Goal: Information Seeking & Learning: Learn about a topic

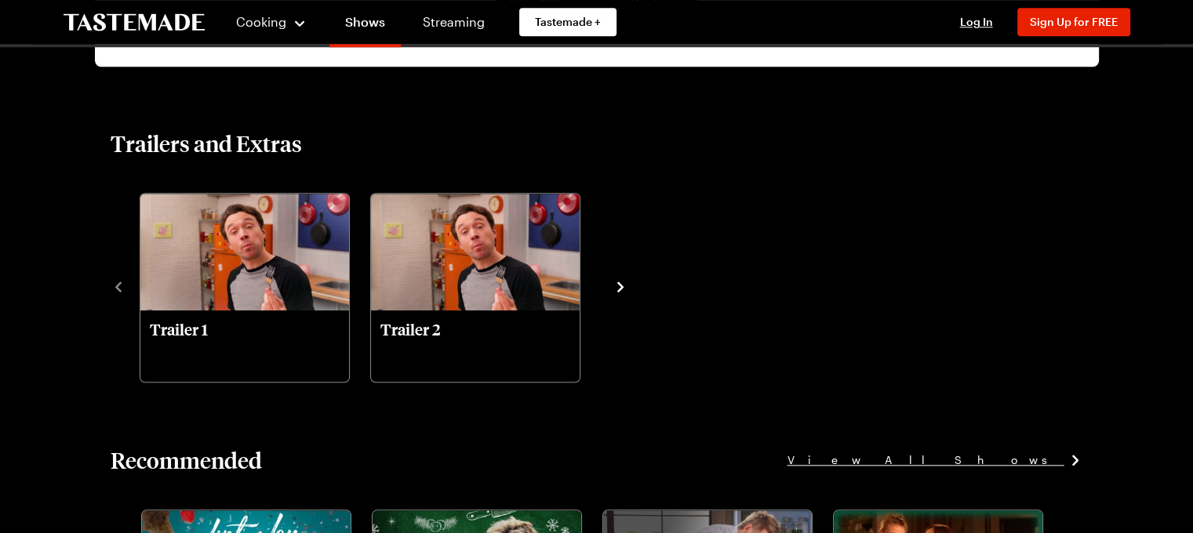
scroll to position [1647, 0]
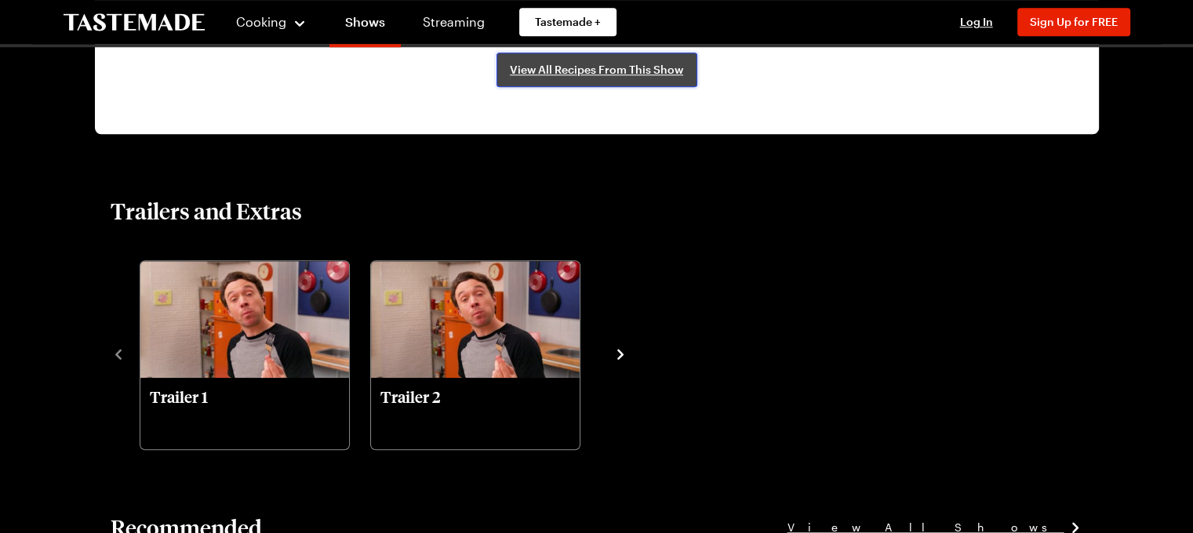
click at [580, 74] on span "View All Recipes From This Show" at bounding box center [596, 70] width 173 height 16
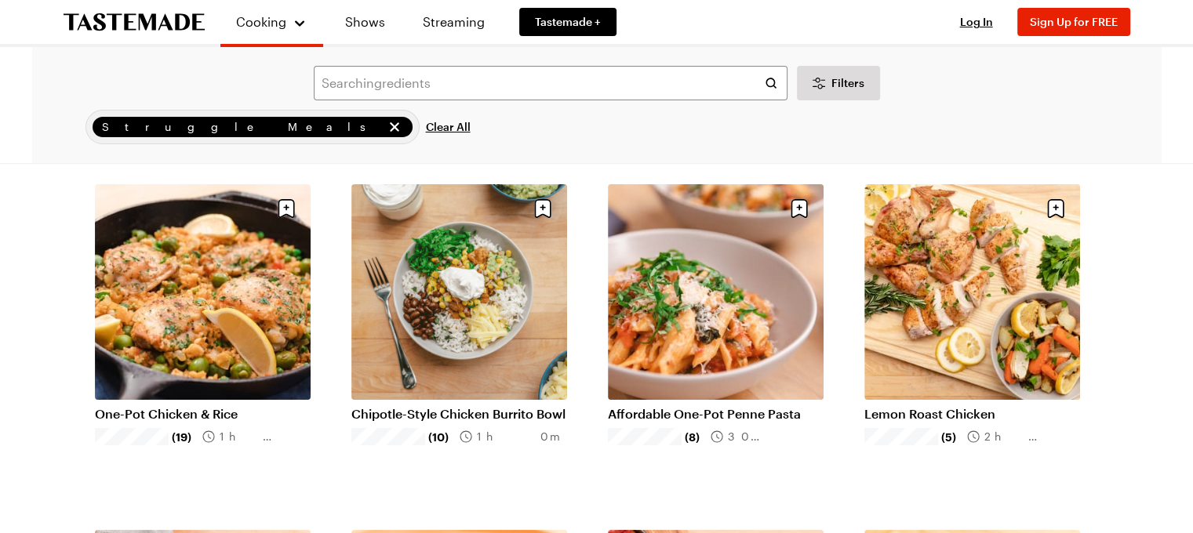
scroll to position [78, 0]
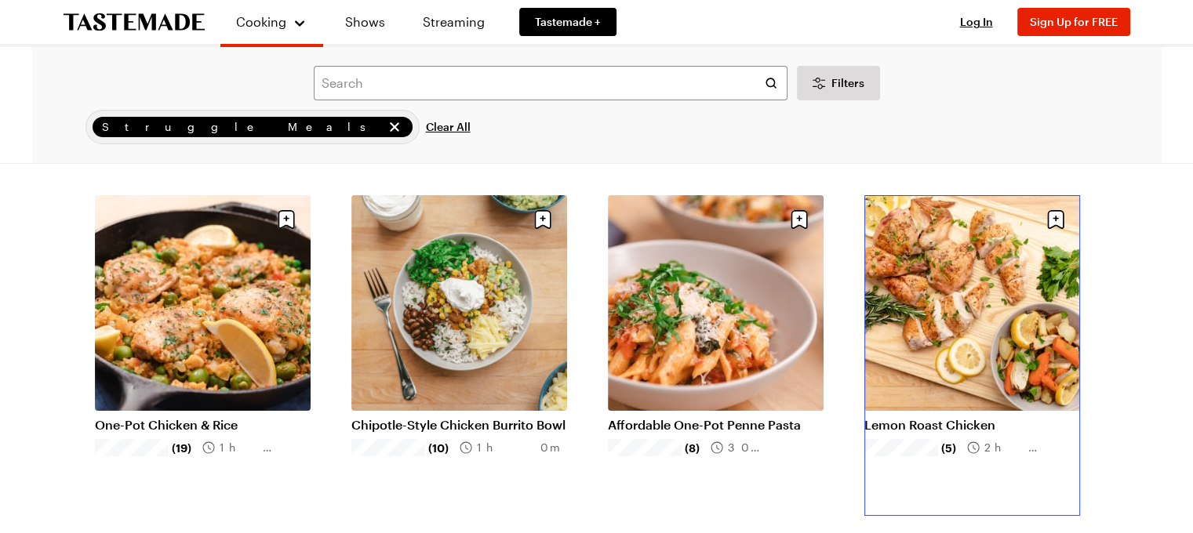
click at [938, 417] on link "Lemon Roast Chicken" at bounding box center [972, 425] width 216 height 16
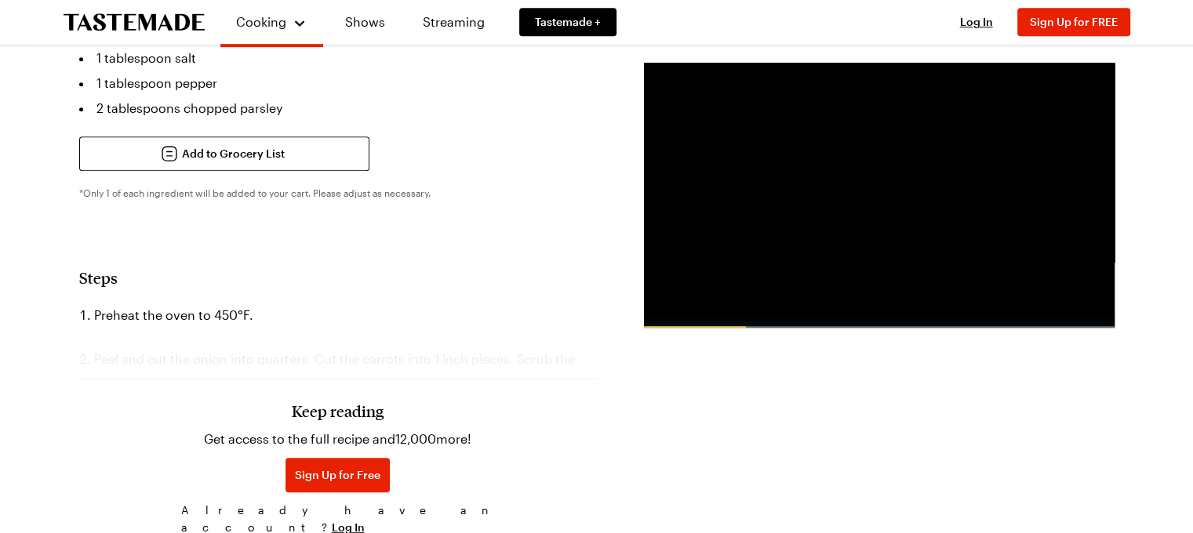
scroll to position [784, 0]
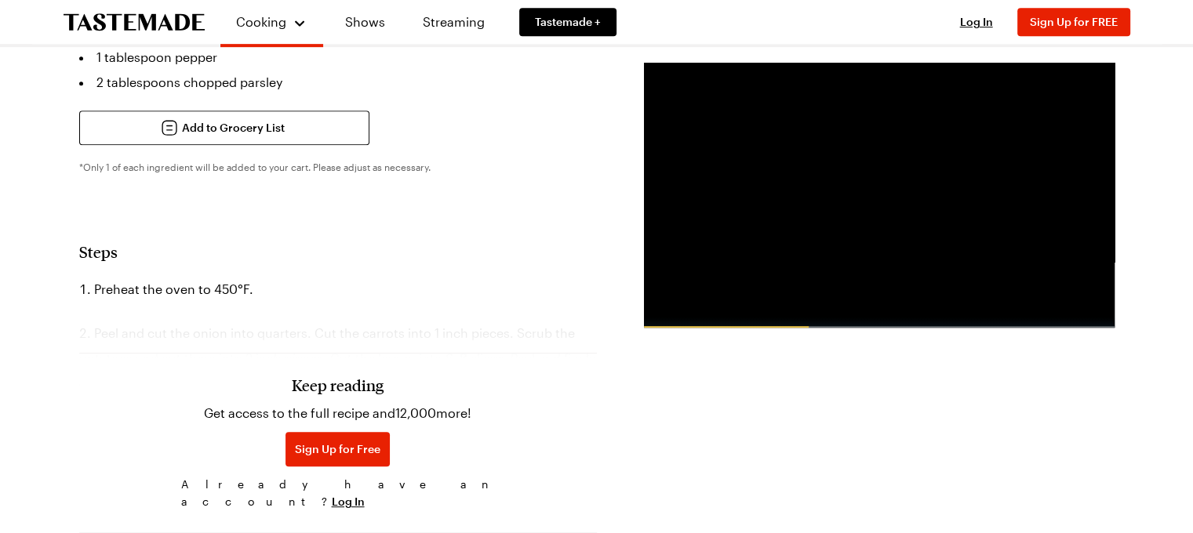
click at [105, 298] on div "Keep reading Get access to the full recipe and 12,000 more! Sign Up for Free Al…" at bounding box center [338, 407] width 518 height 219
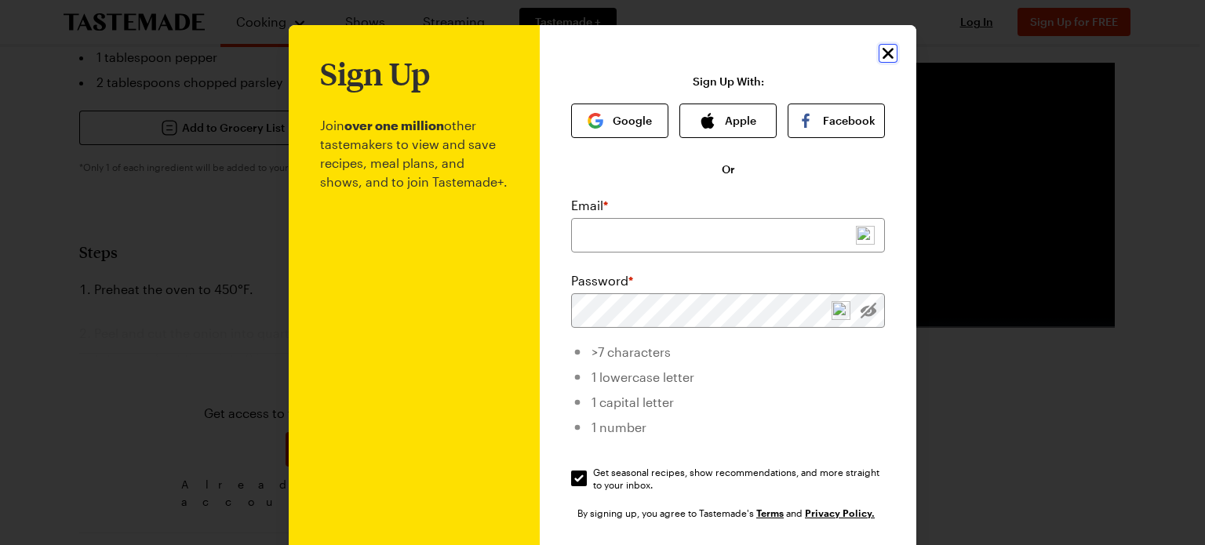
click at [883, 49] on icon "Close" at bounding box center [888, 53] width 19 height 19
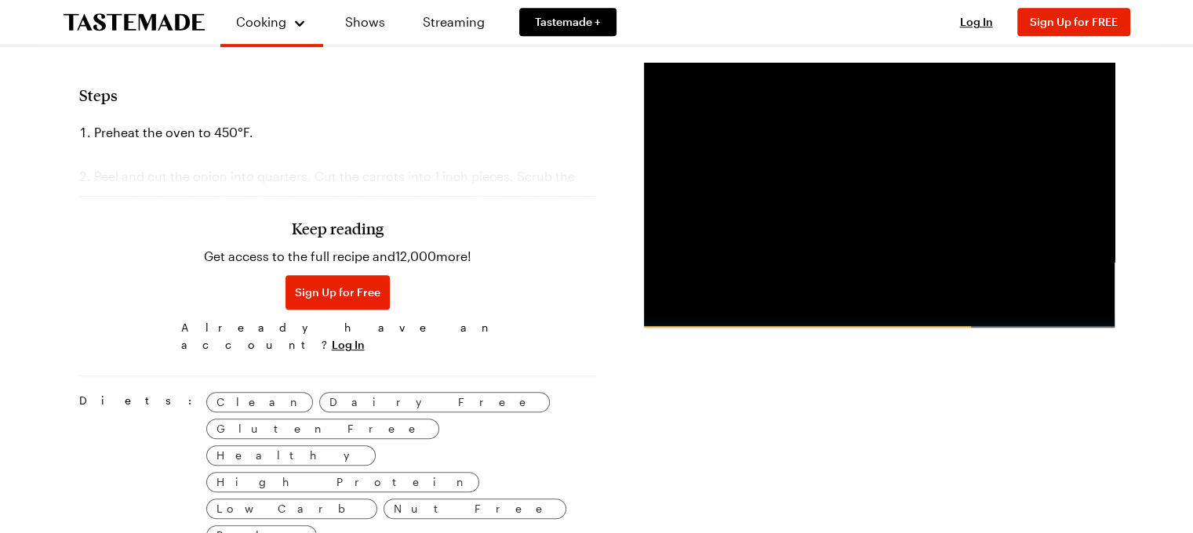
scroll to position [863, 0]
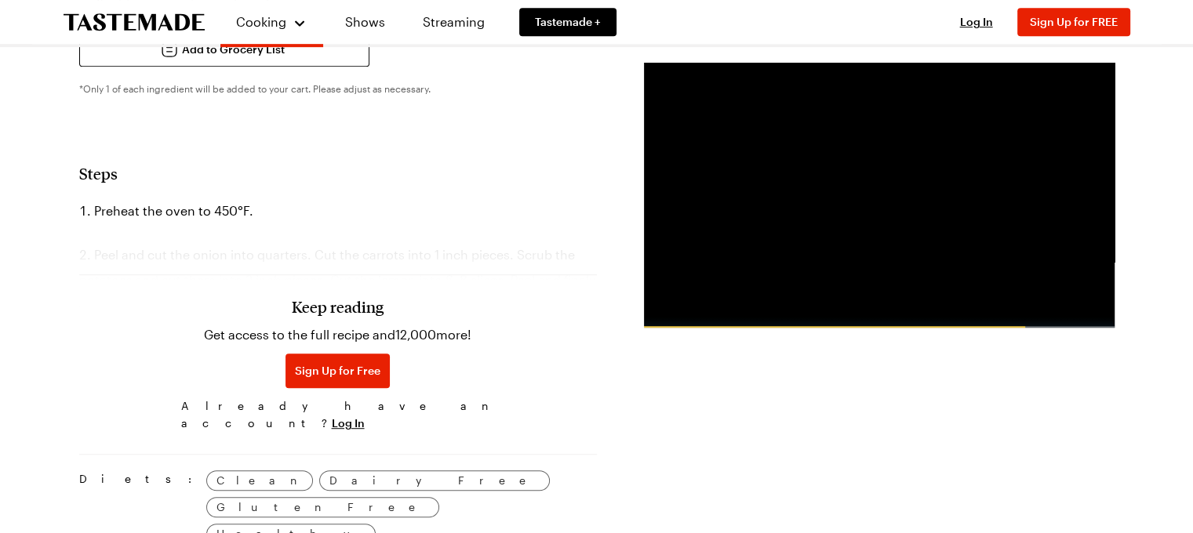
click at [348, 220] on div "Keep reading Get access to the full recipe and 12,000 more! Sign Up for Free Al…" at bounding box center [338, 329] width 518 height 219
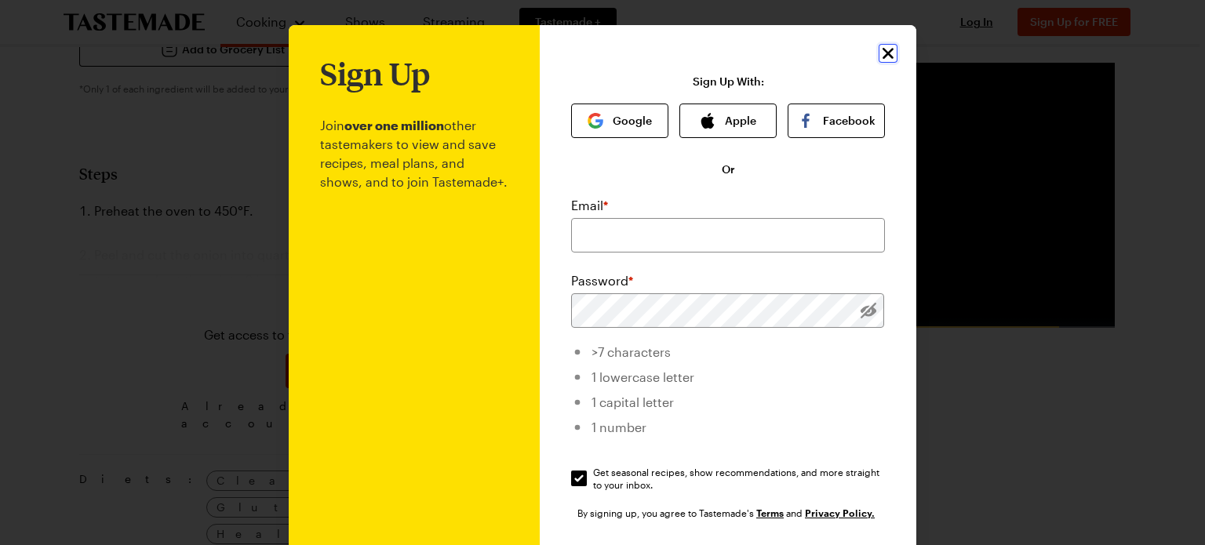
click at [882, 49] on icon "Close" at bounding box center [888, 53] width 19 height 19
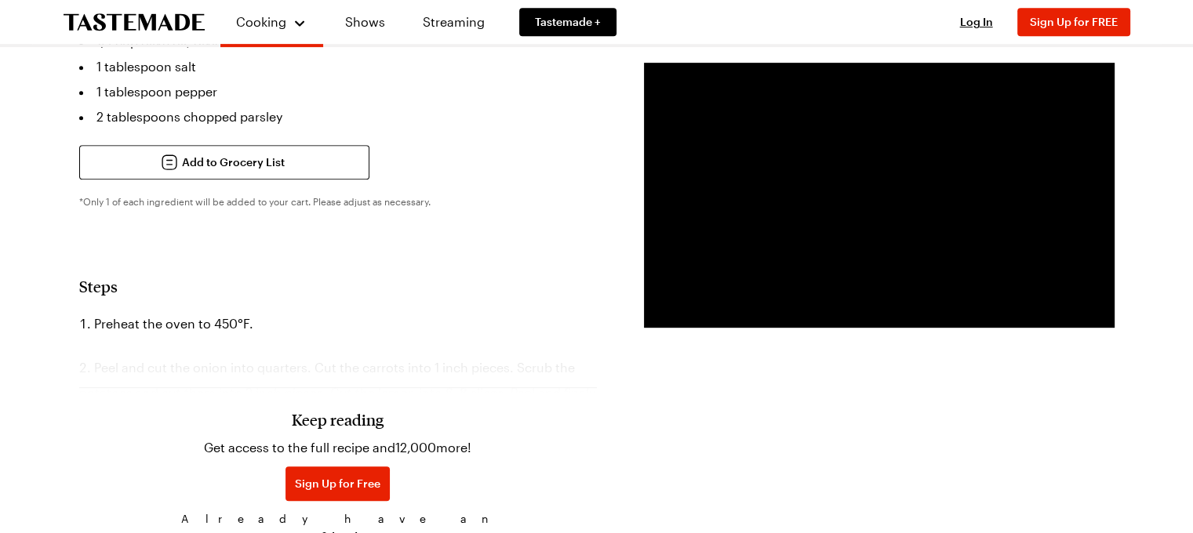
scroll to position [784, 0]
